Goal: Task Accomplishment & Management: Use online tool/utility

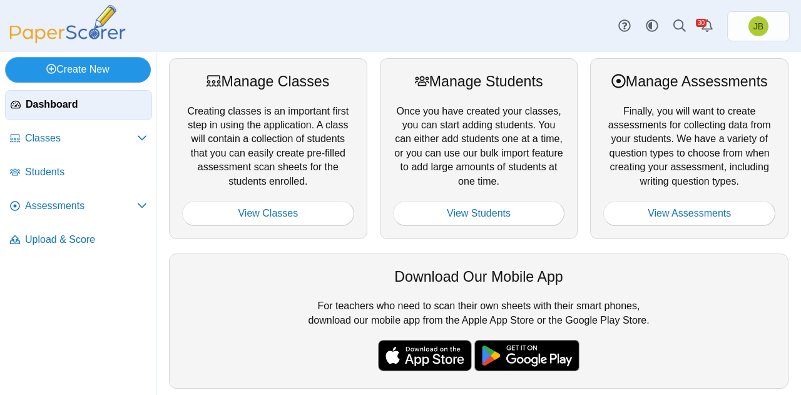
click at [82, 69] on link "Create New" at bounding box center [78, 69] width 146 height 25
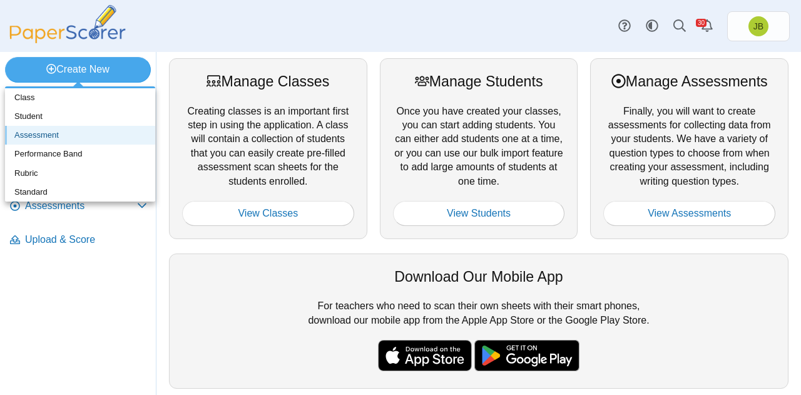
click at [55, 138] on link "Assessment" at bounding box center [80, 135] width 150 height 19
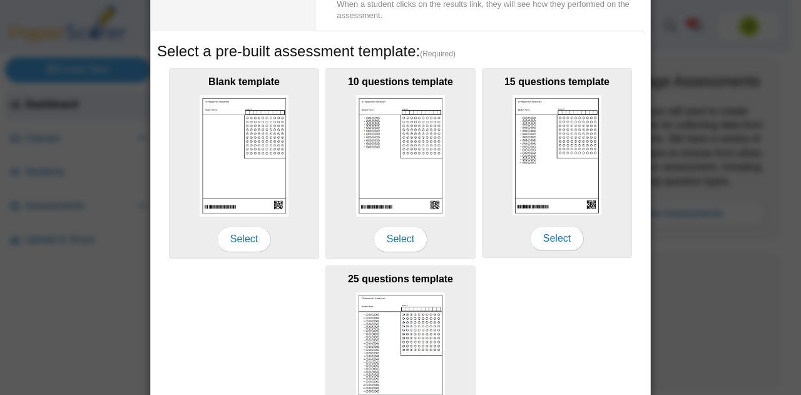
scroll to position [171, 0]
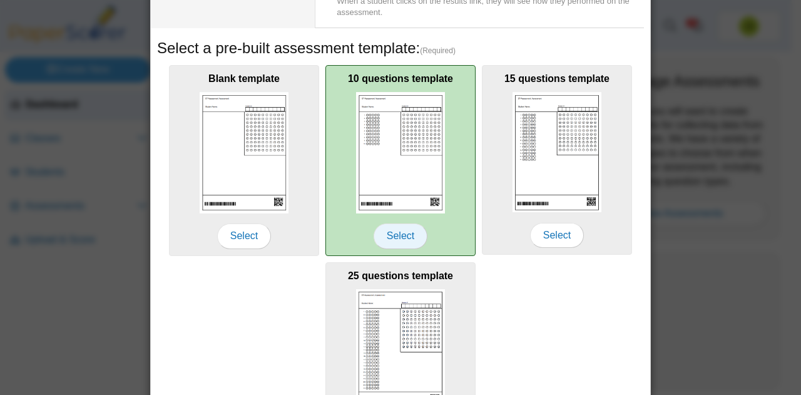
type input "**********"
click at [399, 235] on span "Select" at bounding box center [401, 235] width 54 height 25
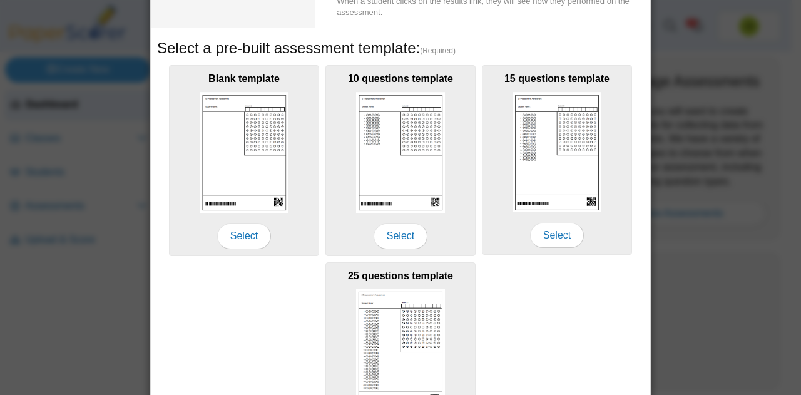
scroll to position [275, 0]
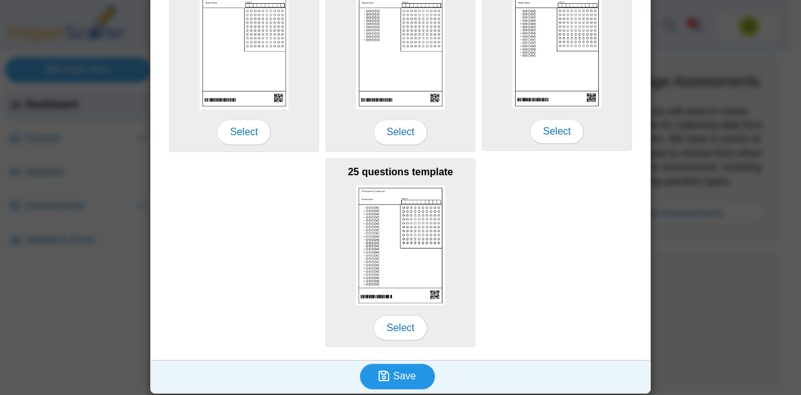
click at [397, 370] on span "Save" at bounding box center [404, 375] width 23 height 11
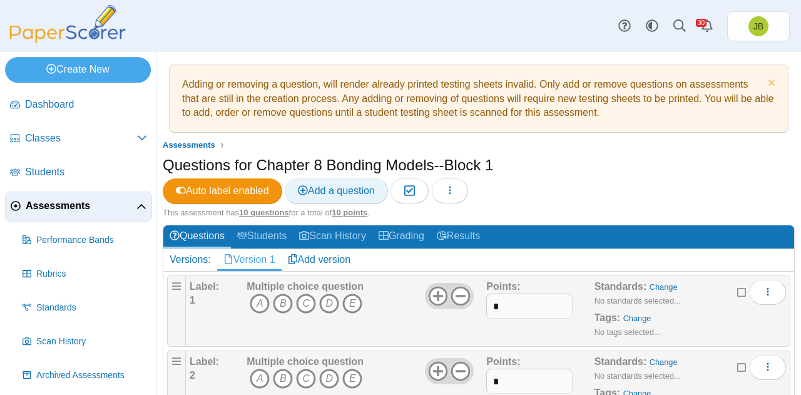
click at [343, 192] on span "Add a question" at bounding box center [336, 190] width 77 height 11
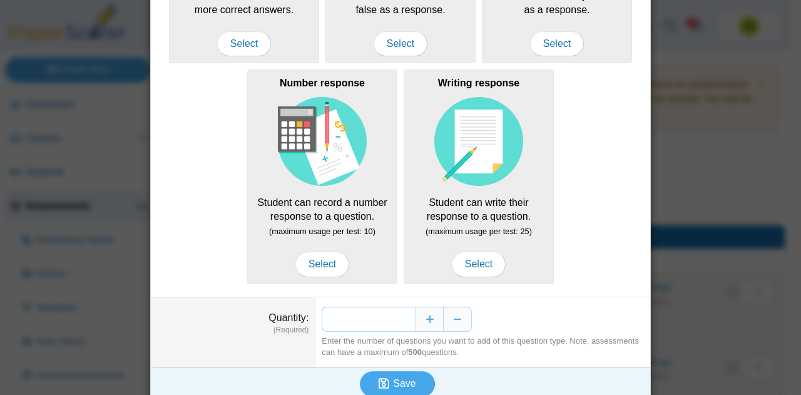
scroll to position [226, 0]
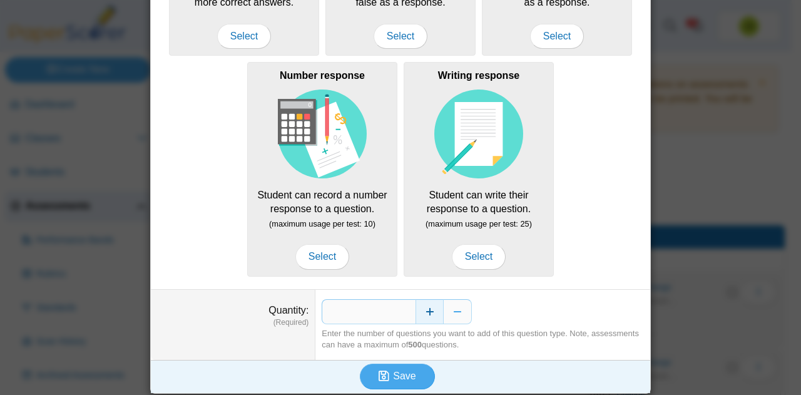
click at [429, 307] on button "Increase" at bounding box center [429, 311] width 28 height 25
type input "*"
click at [409, 374] on span "Save" at bounding box center [404, 375] width 23 height 11
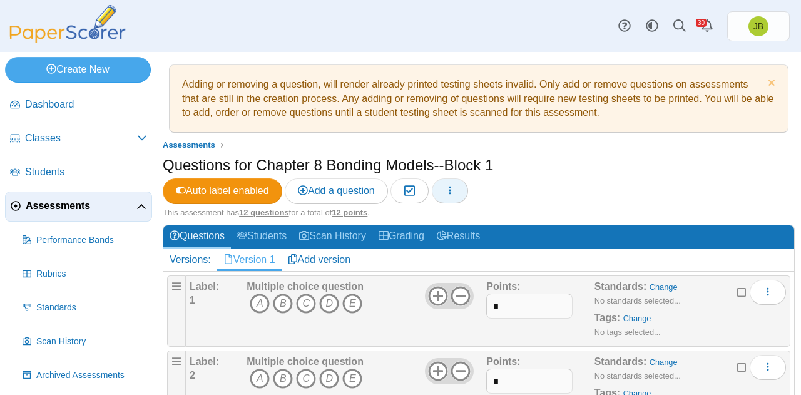
click at [454, 195] on span "button" at bounding box center [450, 190] width 10 height 11
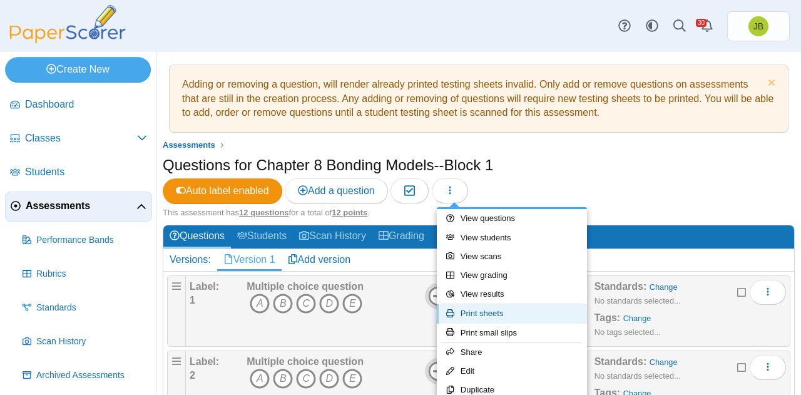
click at [488, 314] on link "Print sheets" at bounding box center [512, 313] width 150 height 19
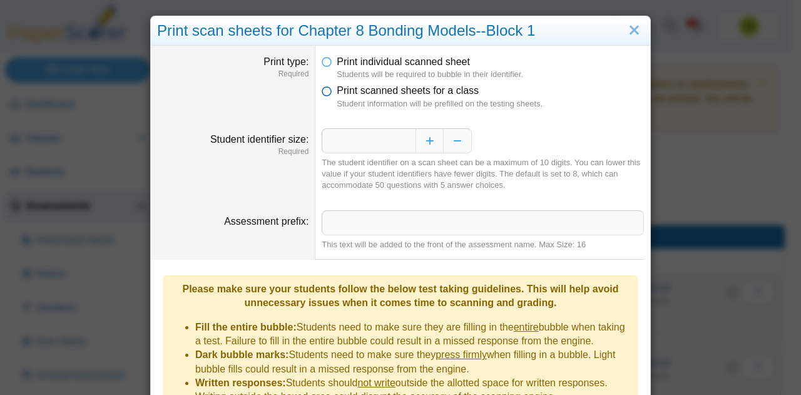
click at [322, 92] on icon at bounding box center [327, 88] width 10 height 9
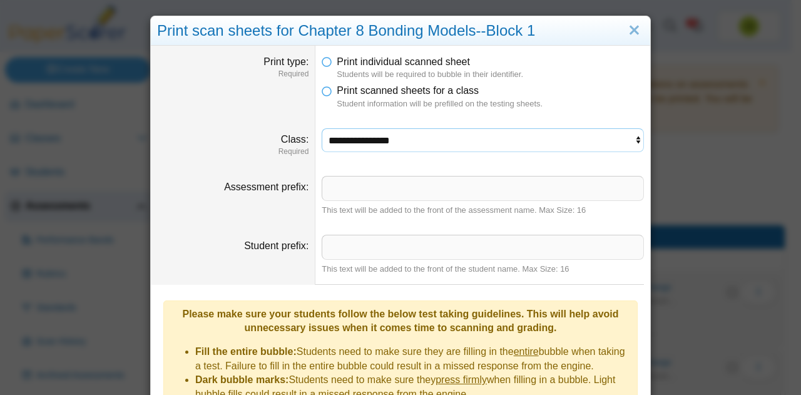
click at [452, 141] on select "**********" at bounding box center [483, 140] width 322 height 24
select select "**********"
click at [322, 128] on select "**********" at bounding box center [483, 140] width 322 height 24
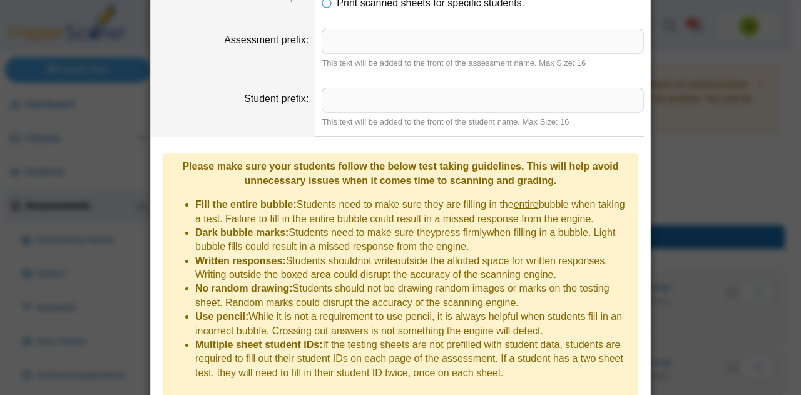
scroll to position [233, 0]
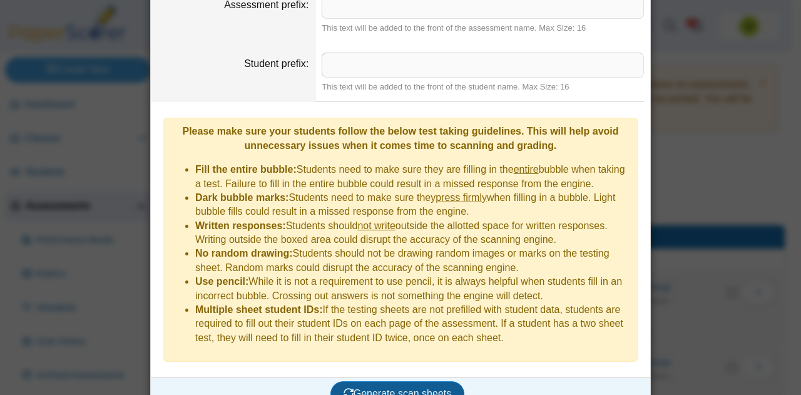
click at [428, 388] on span "Generate scan sheets" at bounding box center [397, 393] width 108 height 11
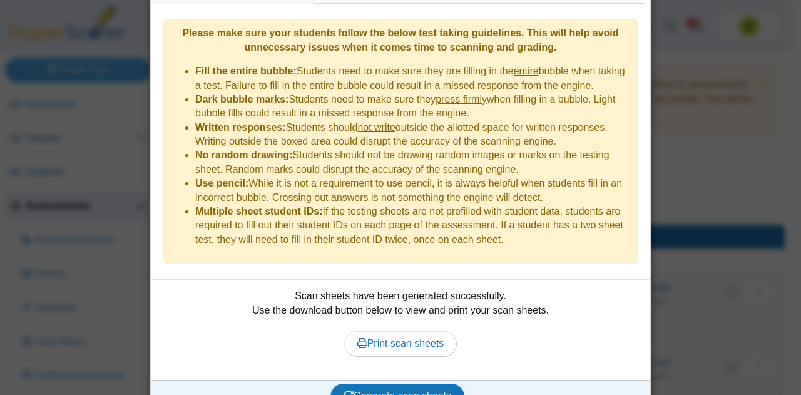
scroll to position [333, 0]
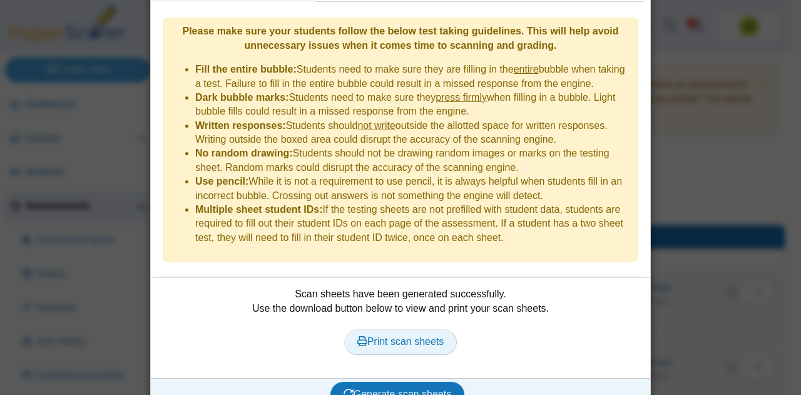
click at [432, 336] on span "Print scan sheets" at bounding box center [400, 341] width 87 height 11
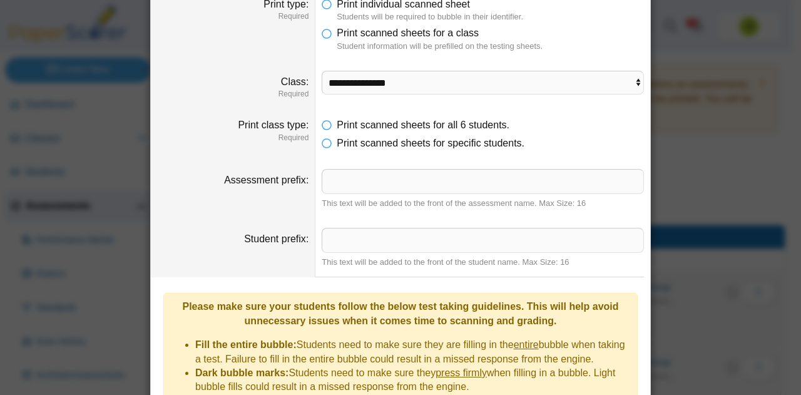
scroll to position [0, 0]
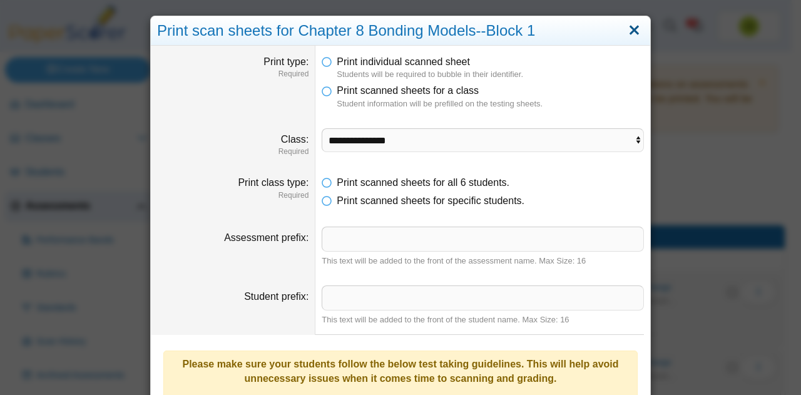
click at [631, 36] on link "Close" at bounding box center [633, 30] width 19 height 21
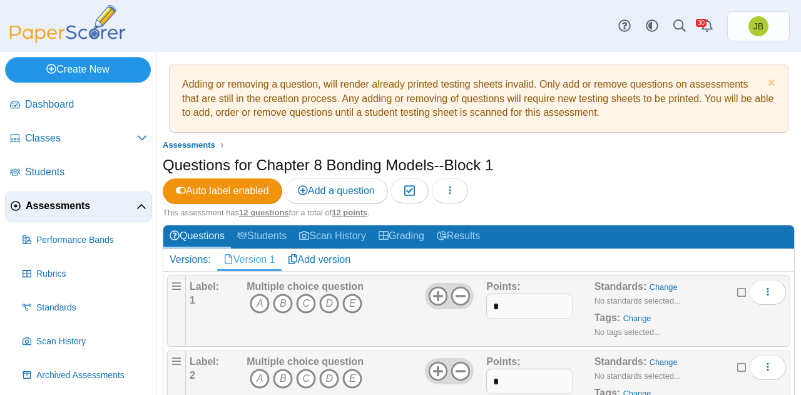
click at [98, 61] on link "Create New" at bounding box center [78, 69] width 146 height 25
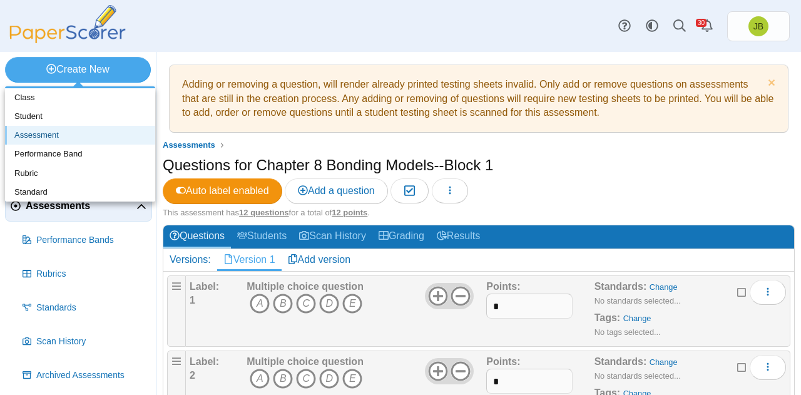
click at [54, 136] on link "Assessment" at bounding box center [80, 135] width 150 height 19
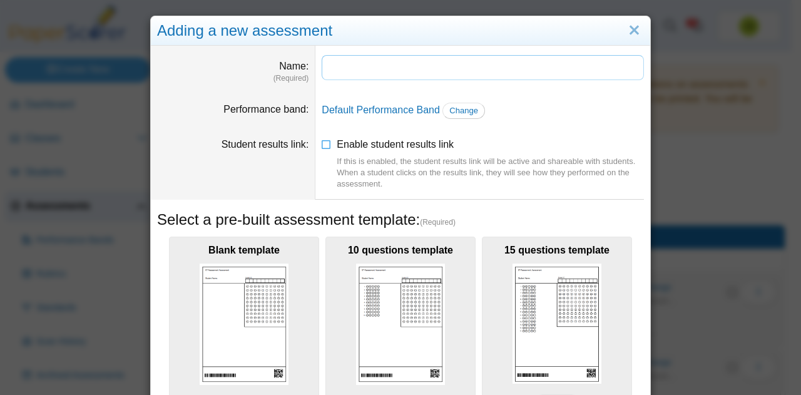
click at [359, 69] on input "Name" at bounding box center [483, 67] width 322 height 25
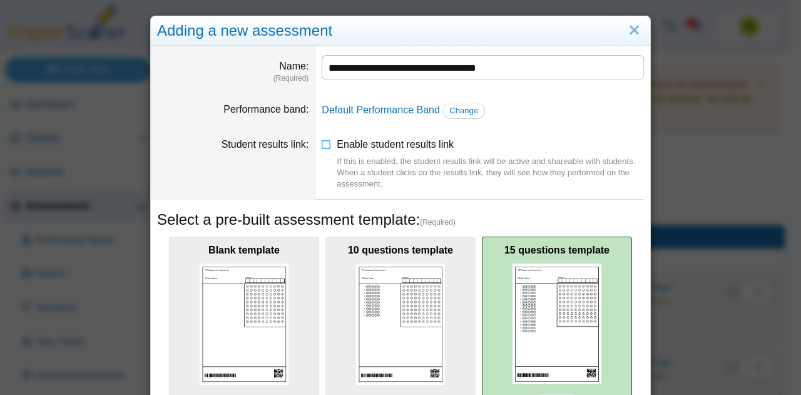
type input "**********"
click at [563, 318] on img at bounding box center [556, 323] width 89 height 120
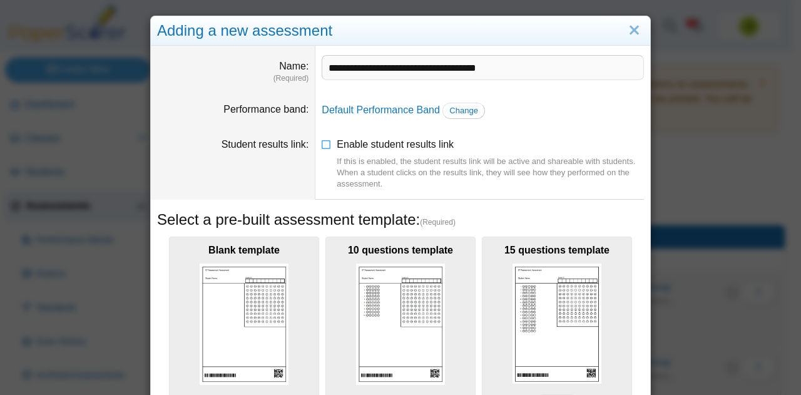
scroll to position [275, 0]
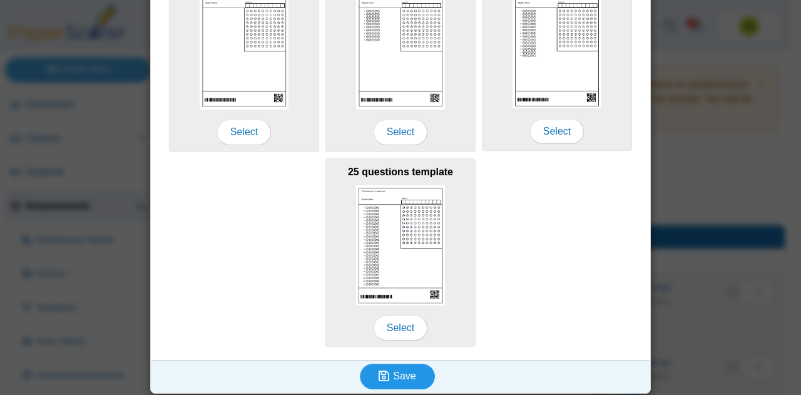
click at [408, 370] on span "Save" at bounding box center [404, 375] width 23 height 11
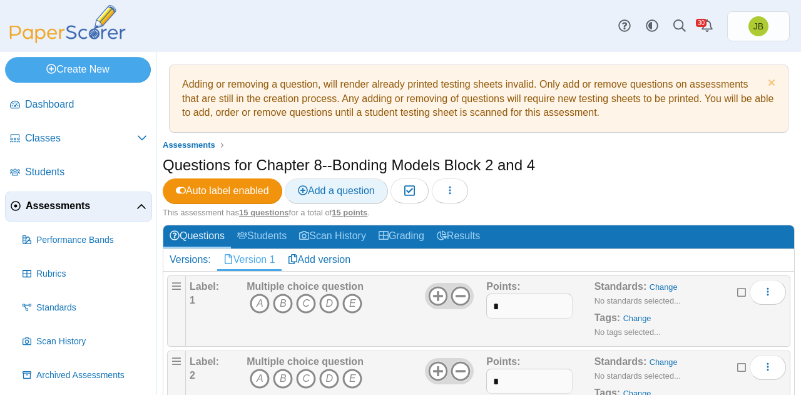
click at [352, 193] on span "Add a question" at bounding box center [336, 190] width 77 height 11
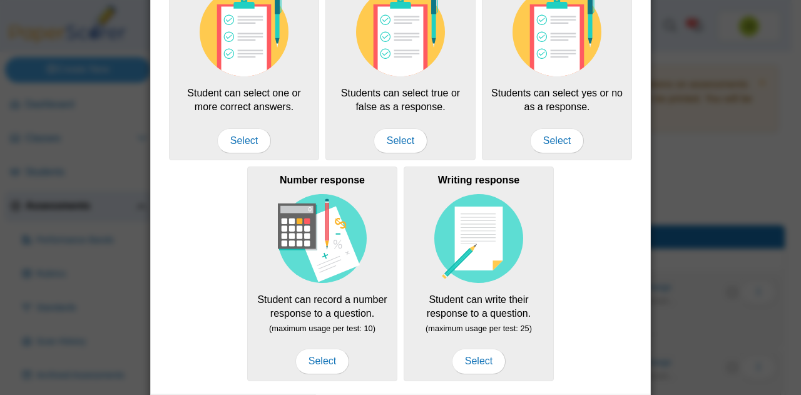
scroll to position [226, 0]
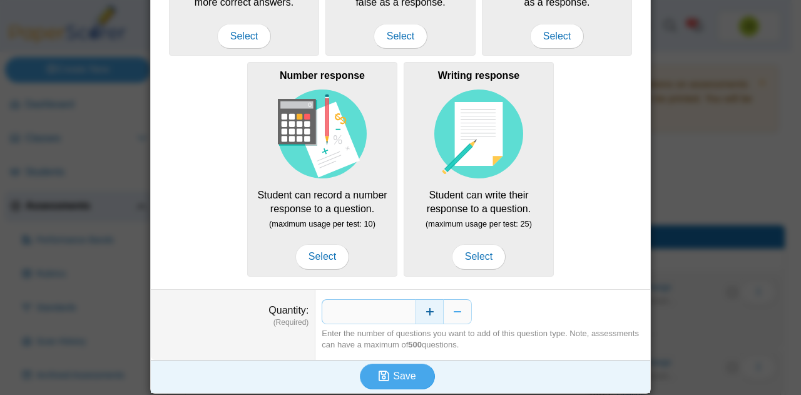
click at [420, 306] on button "Increase" at bounding box center [429, 311] width 28 height 25
type input "*"
click at [397, 375] on span "Save" at bounding box center [404, 375] width 23 height 11
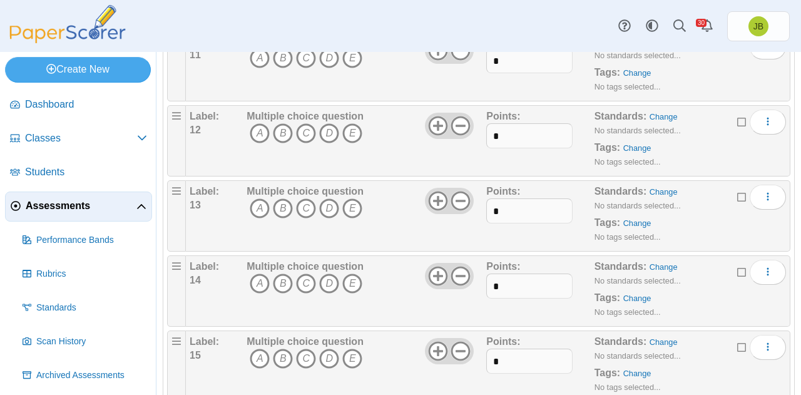
scroll to position [1000, 0]
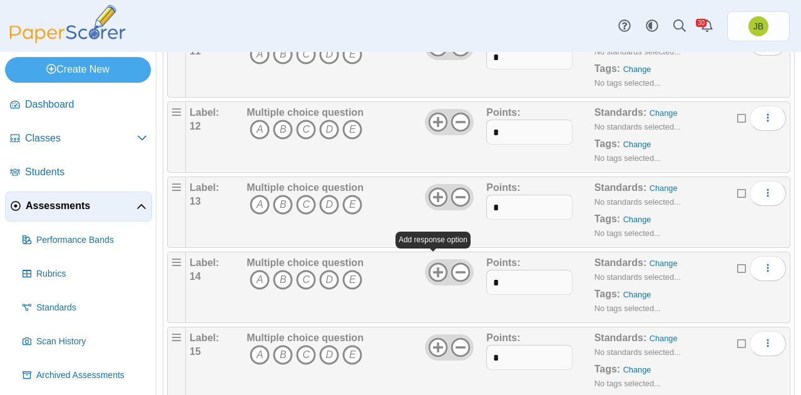
click at [437, 265] on icon at bounding box center [438, 272] width 20 height 20
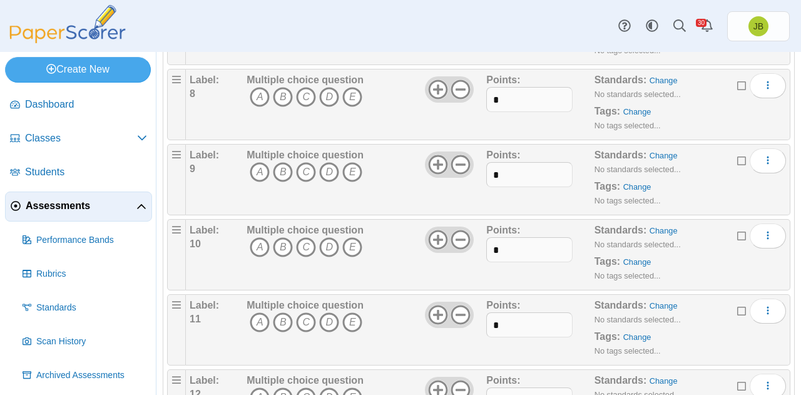
scroll to position [0, 0]
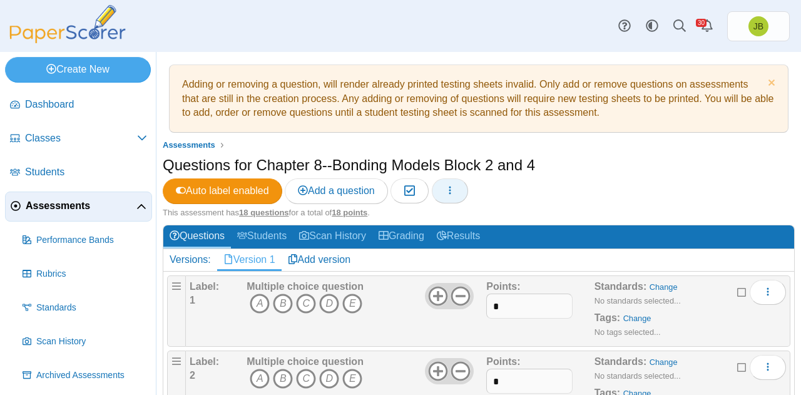
click at [460, 190] on button "button" at bounding box center [450, 190] width 36 height 25
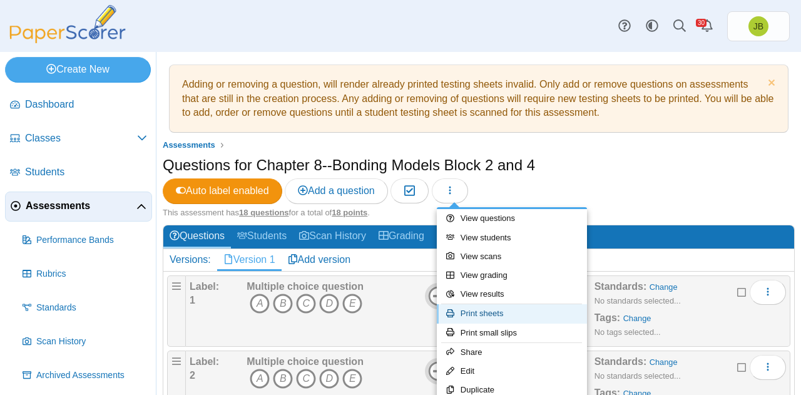
click at [498, 311] on link "Print sheets" at bounding box center [512, 313] width 150 height 19
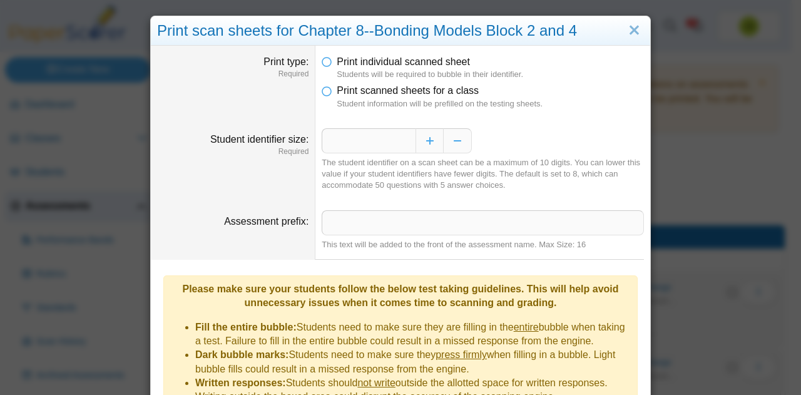
click at [327, 92] on icon at bounding box center [327, 88] width 10 height 9
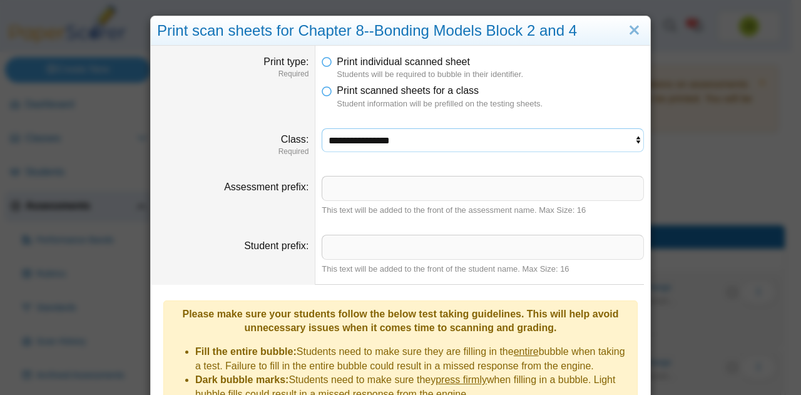
click at [418, 141] on select "**********" at bounding box center [483, 140] width 322 height 24
click at [322, 128] on select "**********" at bounding box center [483, 140] width 322 height 24
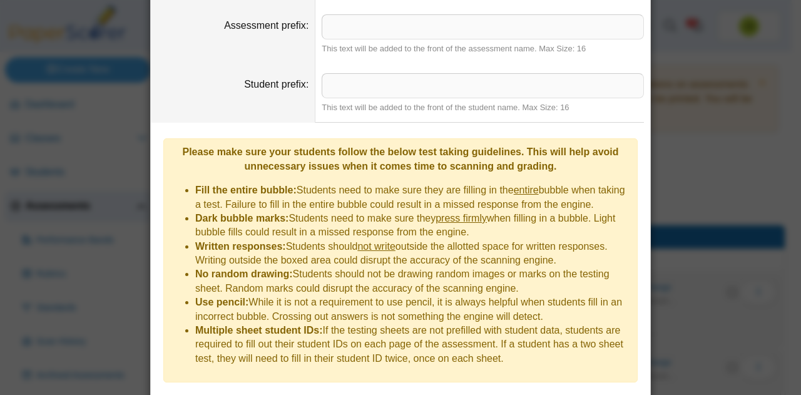
scroll to position [233, 0]
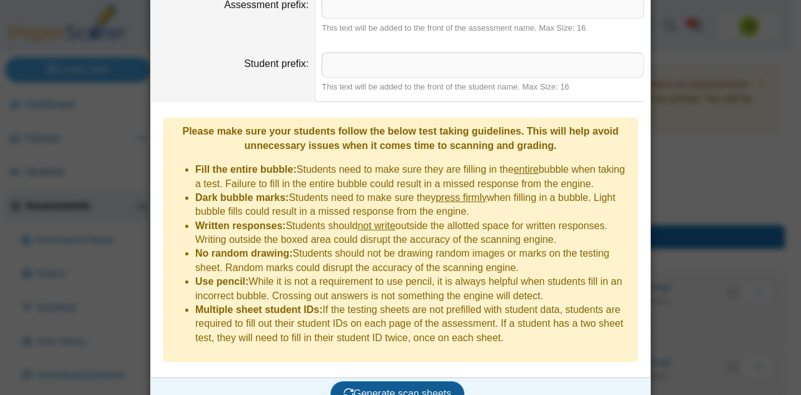
click at [433, 388] on span "Generate scan sheets" at bounding box center [397, 393] width 108 height 11
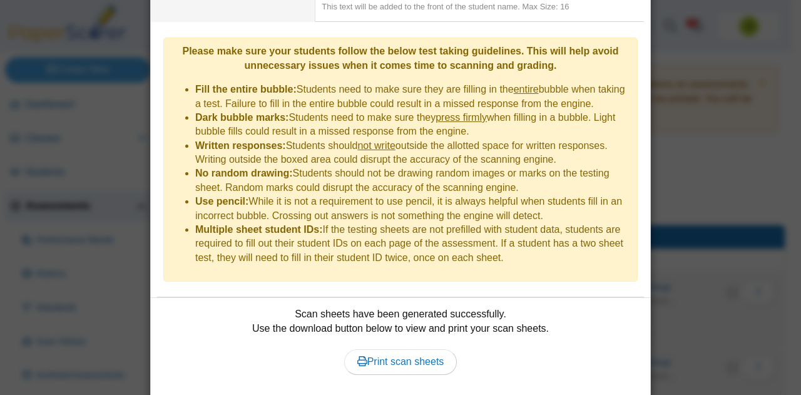
scroll to position [333, 0]
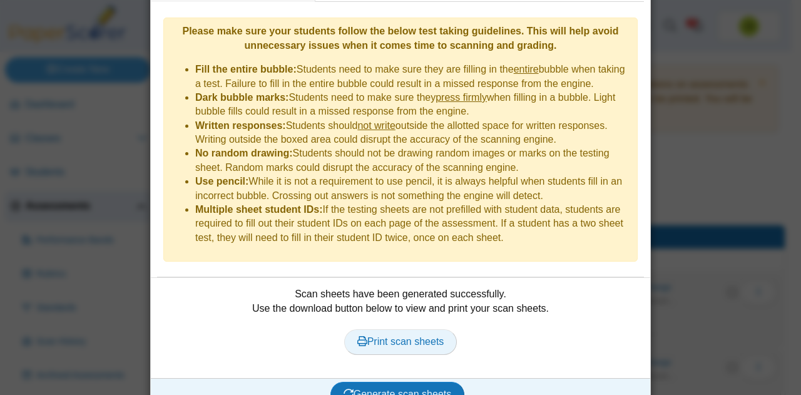
click at [429, 336] on span "Print scan sheets" at bounding box center [400, 341] width 87 height 11
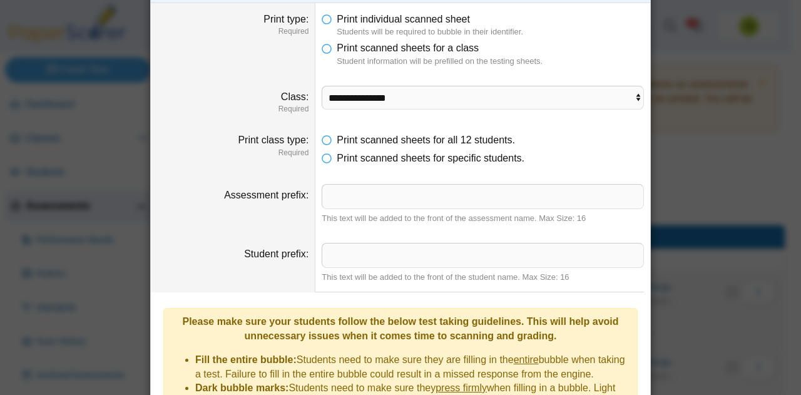
scroll to position [42, 0]
click at [620, 96] on select "**********" at bounding box center [483, 98] width 322 height 24
select select "**********"
click at [322, 86] on select "**********" at bounding box center [483, 98] width 322 height 24
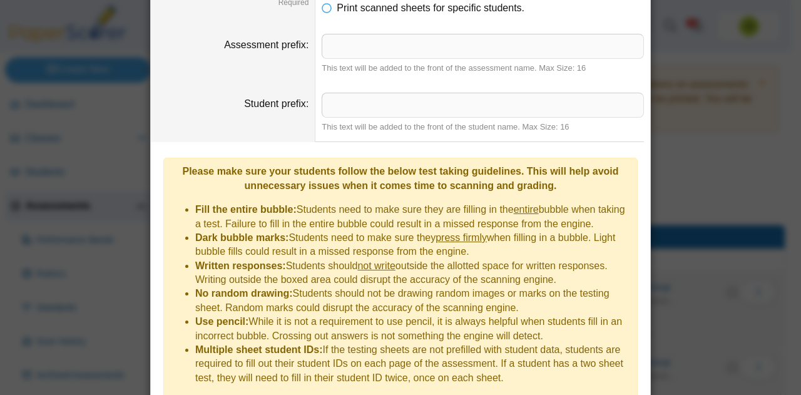
scroll to position [333, 0]
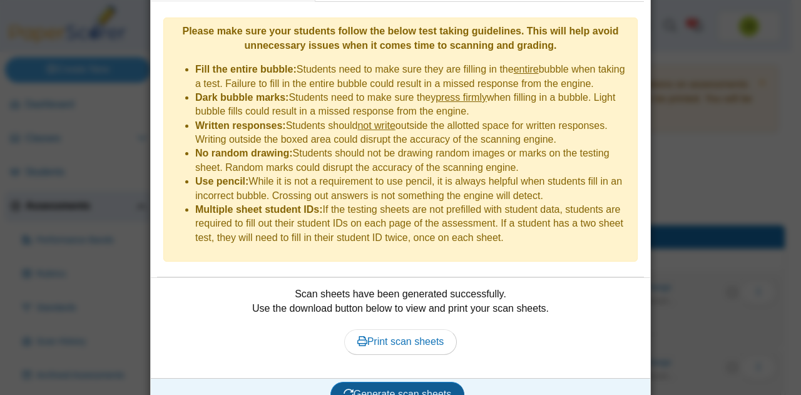
click at [435, 382] on button "Generate scan sheets" at bounding box center [397, 394] width 135 height 25
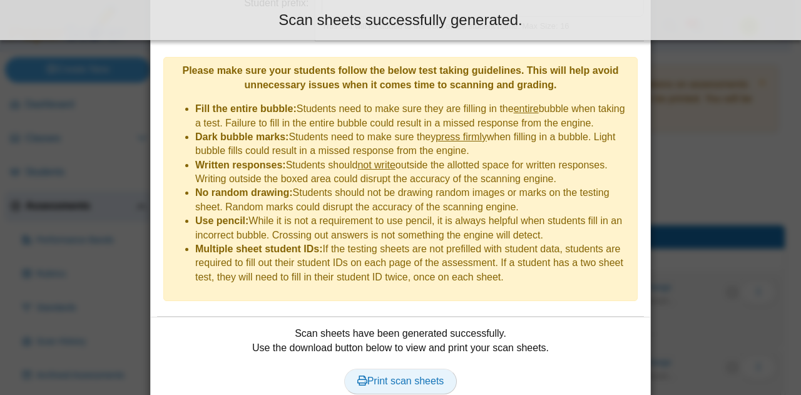
click at [425, 375] on span "Print scan sheets" at bounding box center [400, 380] width 87 height 11
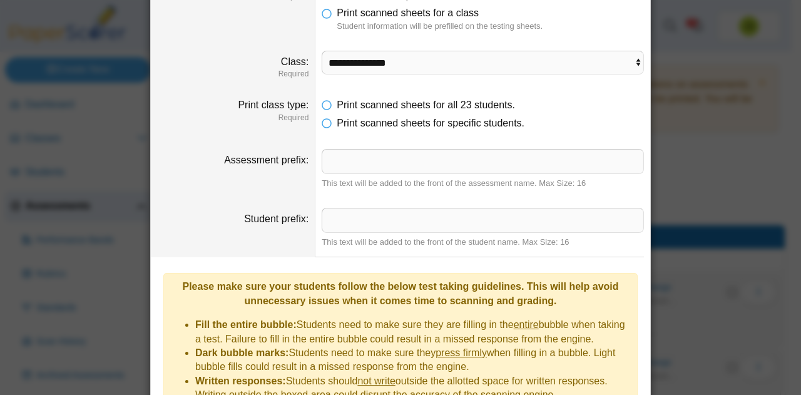
scroll to position [0, 0]
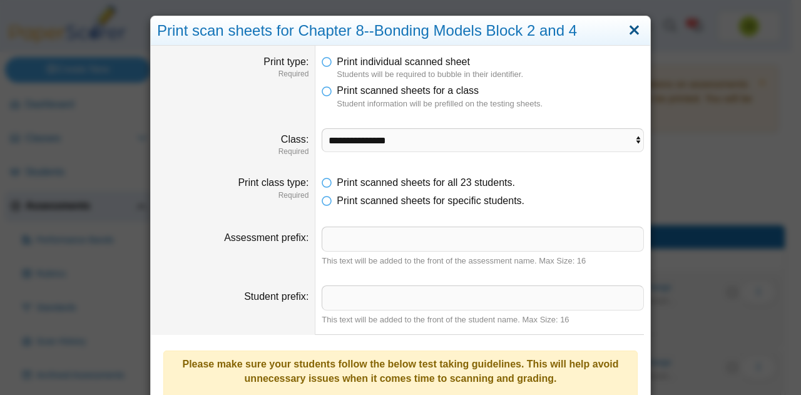
click at [631, 36] on link "Close" at bounding box center [633, 30] width 19 height 21
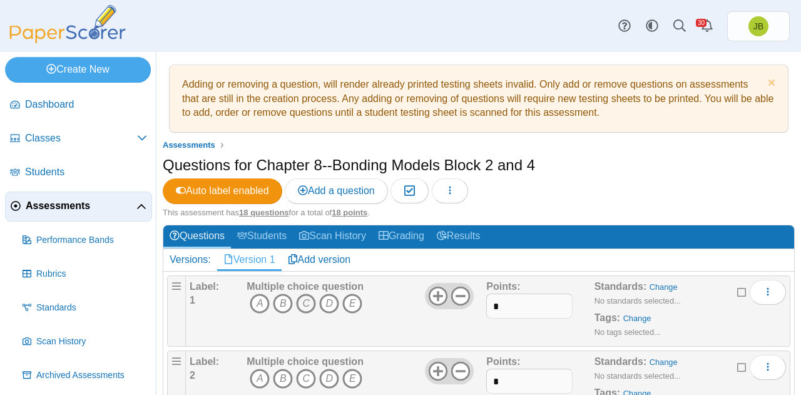
click at [307, 298] on icon "C" at bounding box center [306, 303] width 20 height 20
click at [259, 375] on icon "A" at bounding box center [260, 379] width 20 height 20
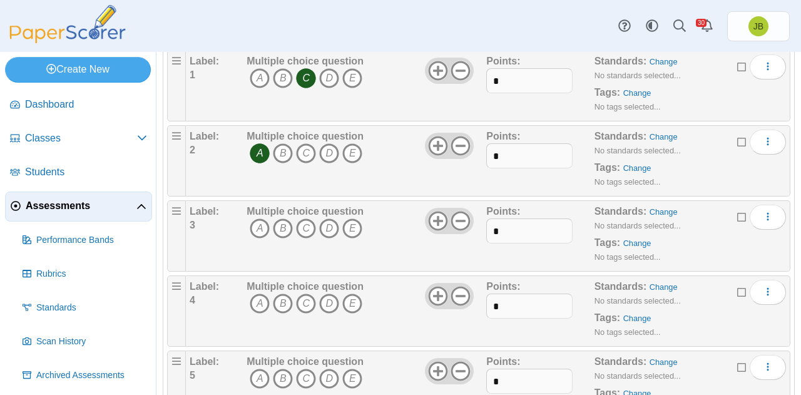
scroll to position [250, 0]
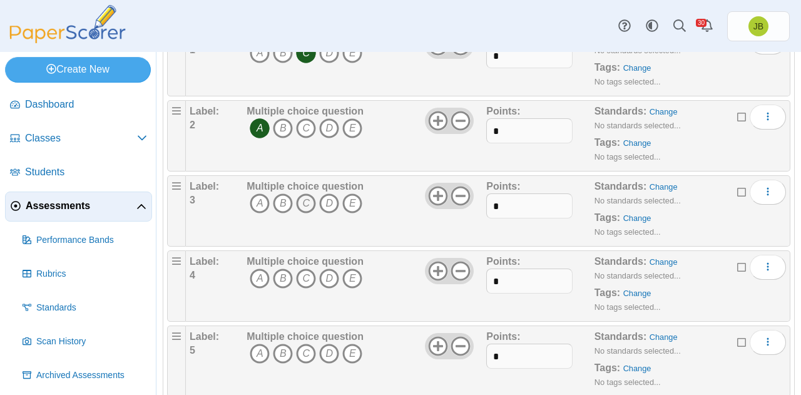
click at [303, 198] on icon "C" at bounding box center [306, 203] width 20 height 20
click at [256, 273] on icon "A" at bounding box center [260, 278] width 20 height 20
click at [260, 351] on icon "A" at bounding box center [260, 353] width 20 height 20
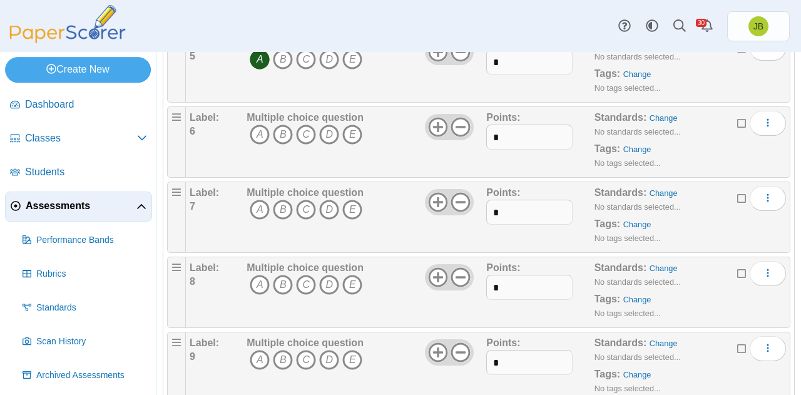
scroll to position [546, 0]
click at [260, 125] on icon "A" at bounding box center [260, 133] width 20 height 20
click at [307, 210] on icon "C" at bounding box center [306, 208] width 20 height 20
click at [257, 274] on icon "A" at bounding box center [260, 283] width 20 height 20
click at [334, 350] on icon "D" at bounding box center [329, 358] width 20 height 20
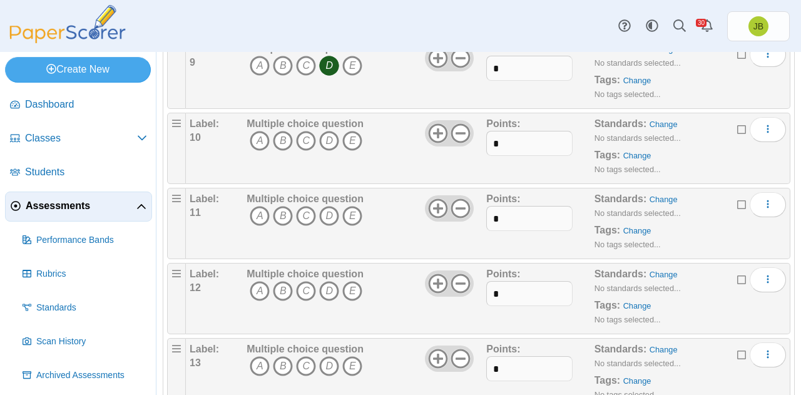
scroll to position [841, 0]
click at [282, 135] on icon "B" at bounding box center [283, 138] width 20 height 20
click at [282, 203] on icon "B" at bounding box center [283, 213] width 20 height 20
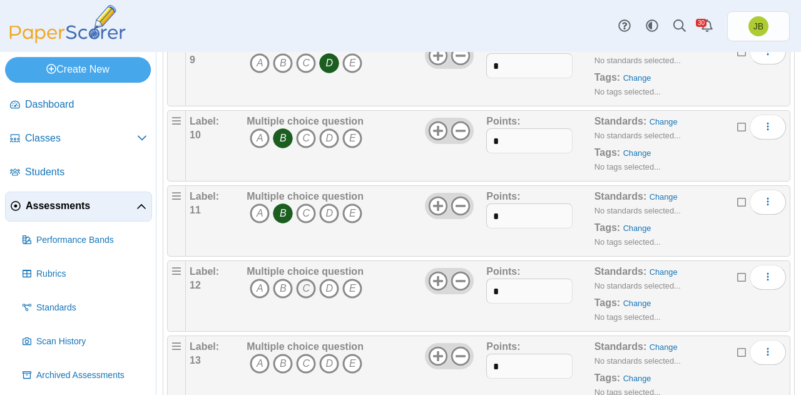
click at [307, 284] on icon "C" at bounding box center [306, 288] width 20 height 20
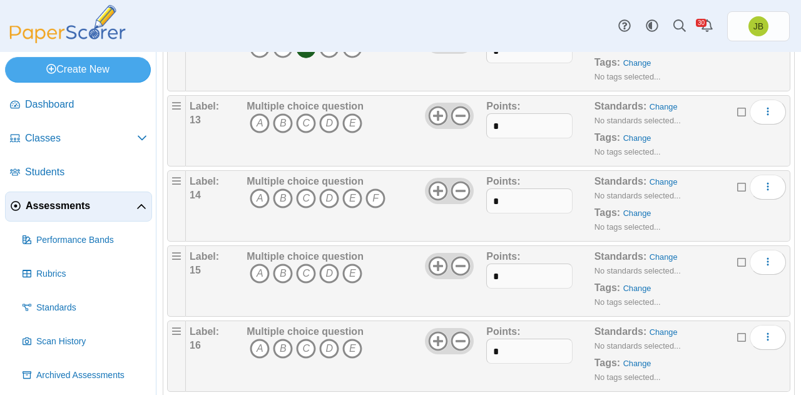
scroll to position [1085, 0]
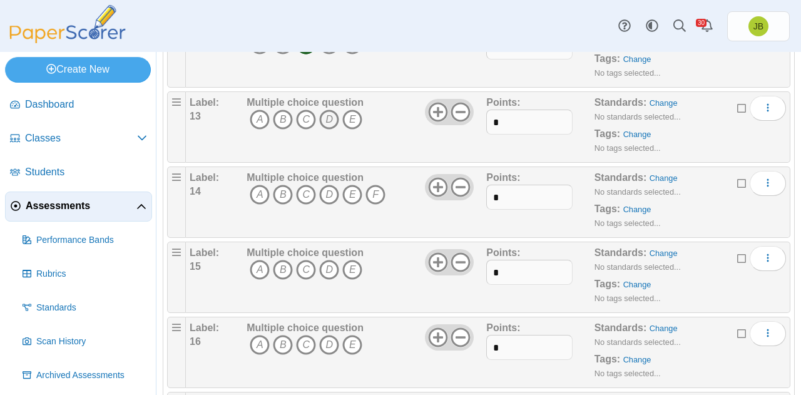
click at [327, 109] on icon "D" at bounding box center [329, 119] width 20 height 20
click at [357, 188] on icon "E" at bounding box center [352, 195] width 20 height 20
click at [257, 263] on icon "A" at bounding box center [260, 270] width 20 height 20
click at [260, 335] on icon "A" at bounding box center [260, 345] width 20 height 20
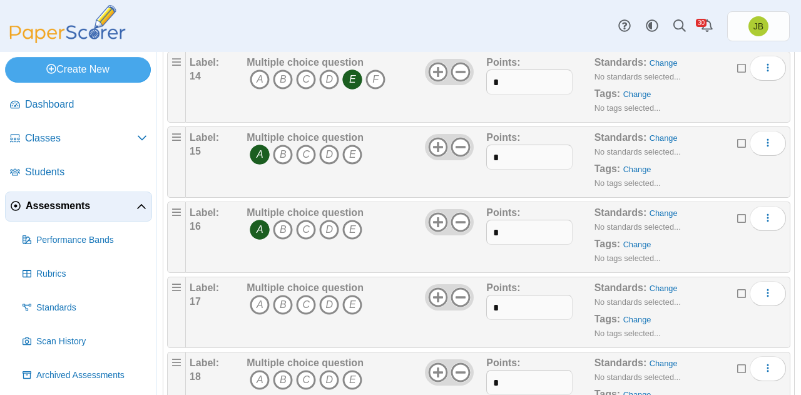
scroll to position [1247, 0]
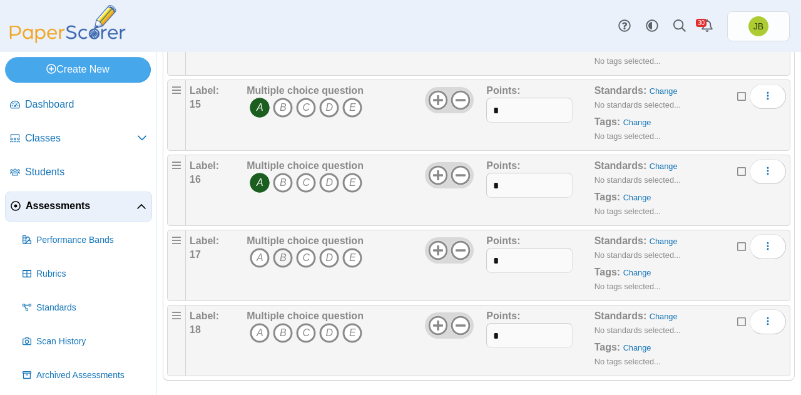
click at [283, 250] on icon "B" at bounding box center [283, 258] width 20 height 20
click at [263, 323] on icon "A" at bounding box center [260, 333] width 20 height 20
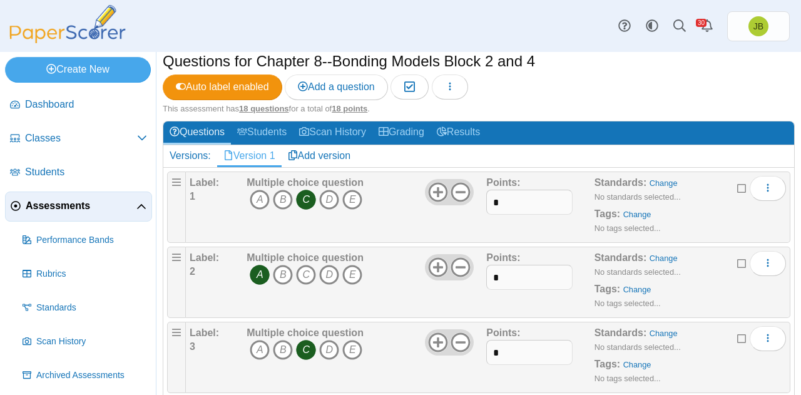
scroll to position [0, 0]
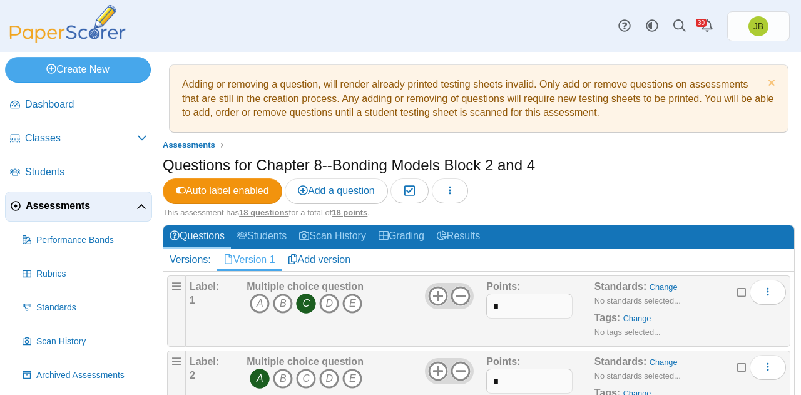
click at [74, 203] on span "Assessments" at bounding box center [81, 206] width 111 height 14
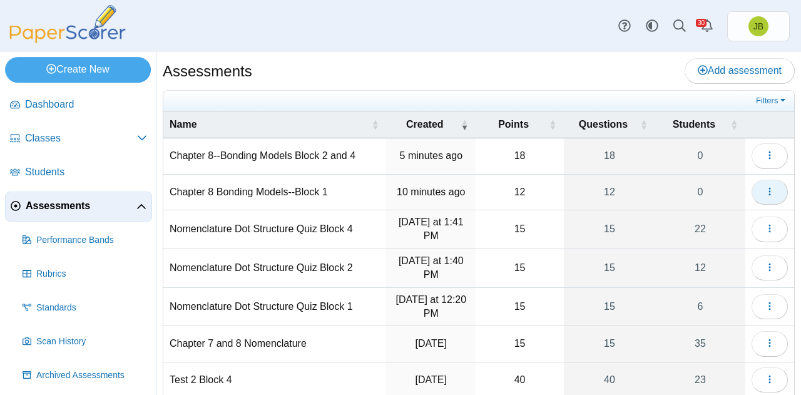
click at [766, 185] on button "button" at bounding box center [769, 192] width 36 height 25
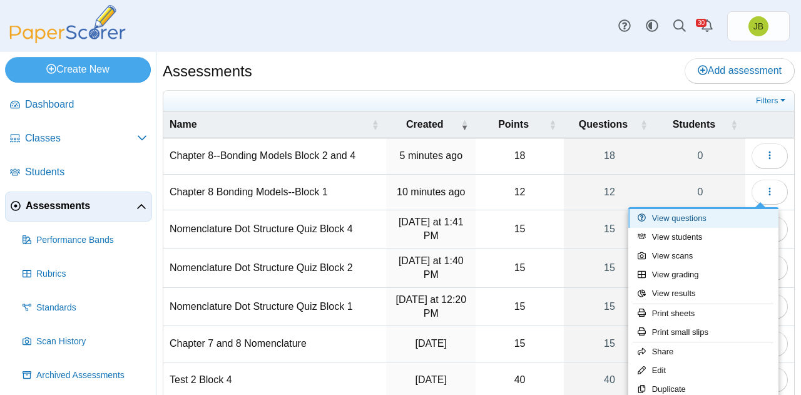
click at [691, 217] on link "View questions" at bounding box center [703, 218] width 150 height 19
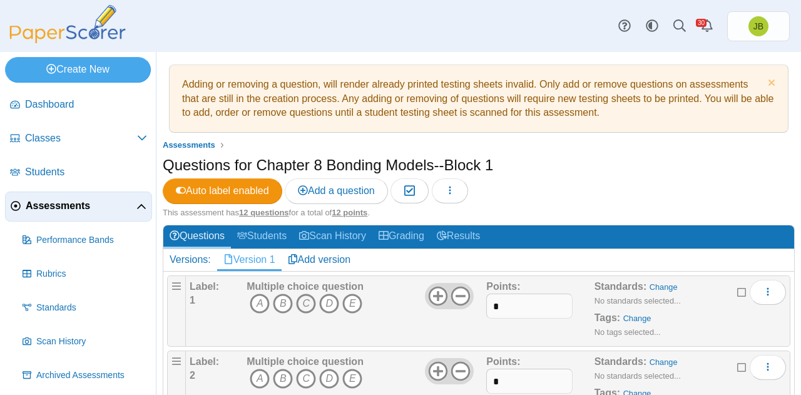
click at [303, 299] on icon "C" at bounding box center [306, 303] width 20 height 20
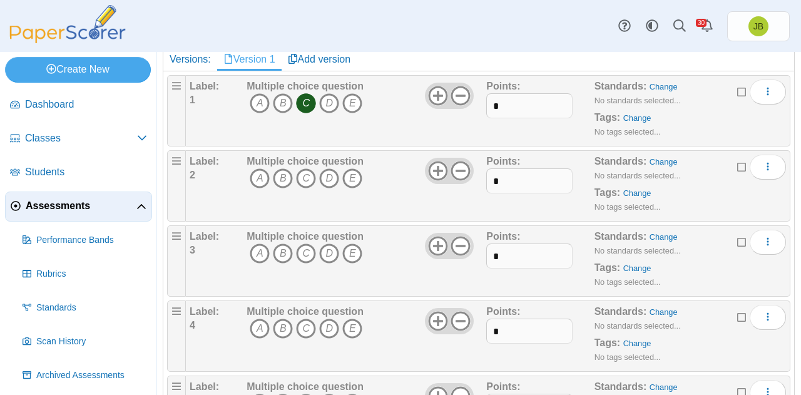
scroll to position [225, 0]
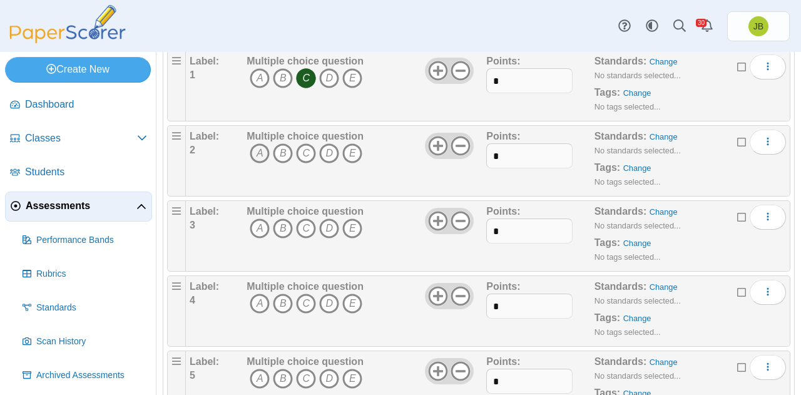
click at [260, 151] on icon "A" at bounding box center [260, 153] width 20 height 20
click at [310, 225] on icon "C" at bounding box center [306, 228] width 20 height 20
click at [262, 298] on icon "A" at bounding box center [260, 303] width 20 height 20
click at [264, 374] on icon "A" at bounding box center [260, 379] width 20 height 20
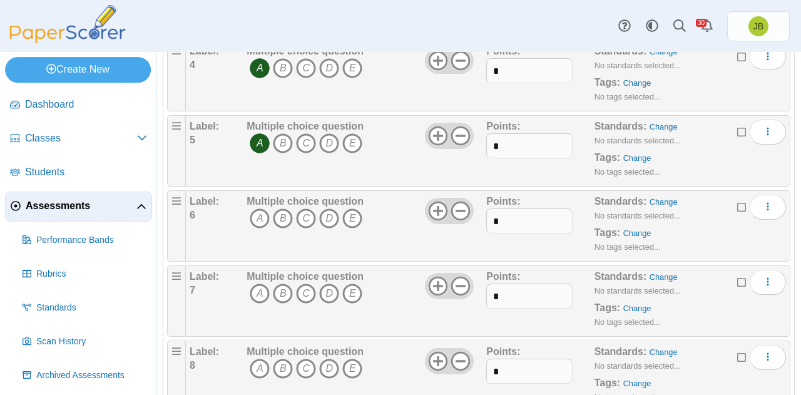
scroll to position [464, 0]
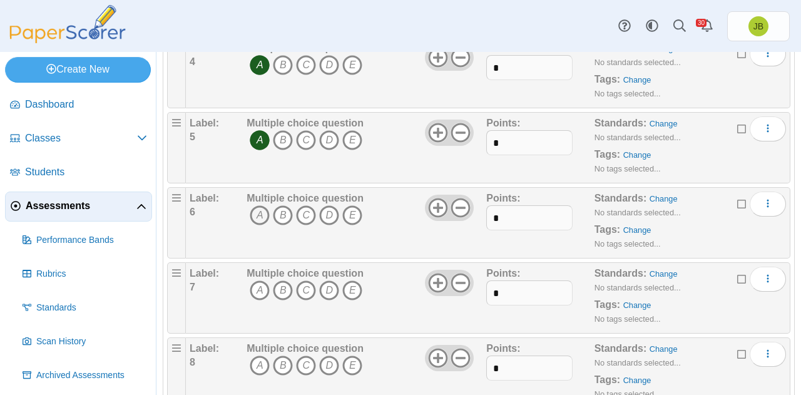
click at [255, 205] on icon "A" at bounding box center [260, 215] width 20 height 20
click at [305, 283] on icon "C" at bounding box center [306, 290] width 20 height 20
click at [260, 365] on icon "A" at bounding box center [260, 365] width 20 height 20
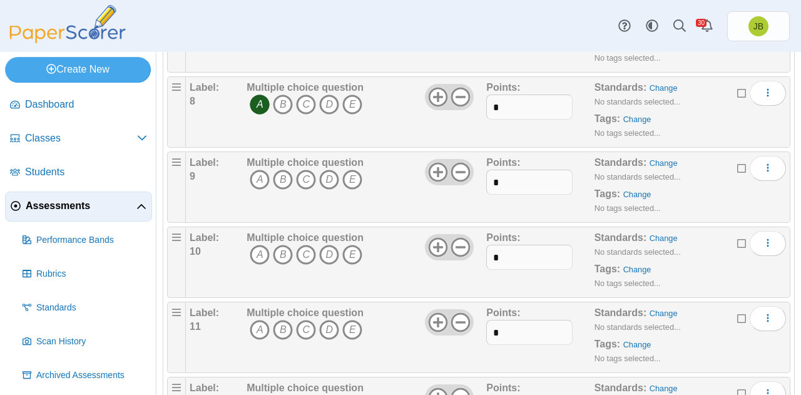
scroll to position [727, 0]
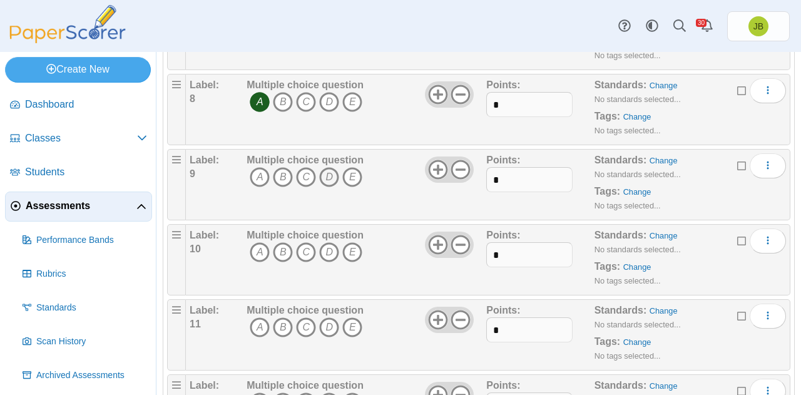
click at [330, 176] on icon "D" at bounding box center [329, 177] width 20 height 20
click at [286, 246] on icon "B" at bounding box center [283, 252] width 20 height 20
click at [280, 325] on icon "B" at bounding box center [283, 327] width 20 height 20
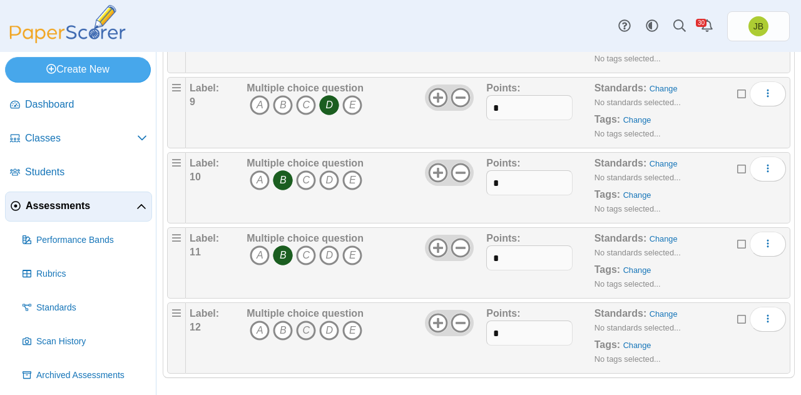
click at [309, 325] on icon "C" at bounding box center [306, 330] width 20 height 20
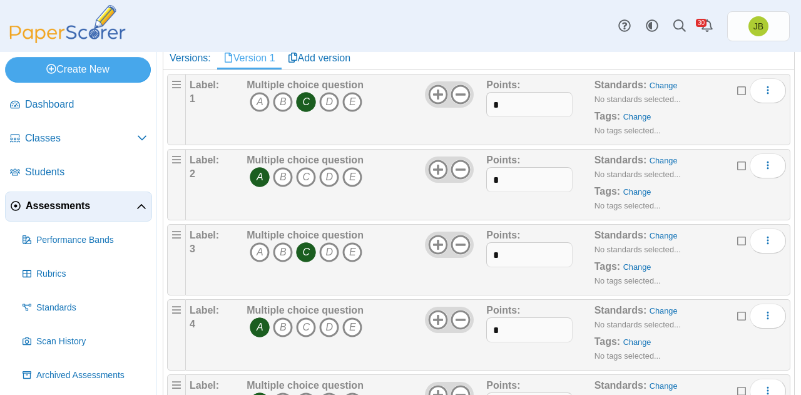
scroll to position [0, 0]
